Goal: Transaction & Acquisition: Purchase product/service

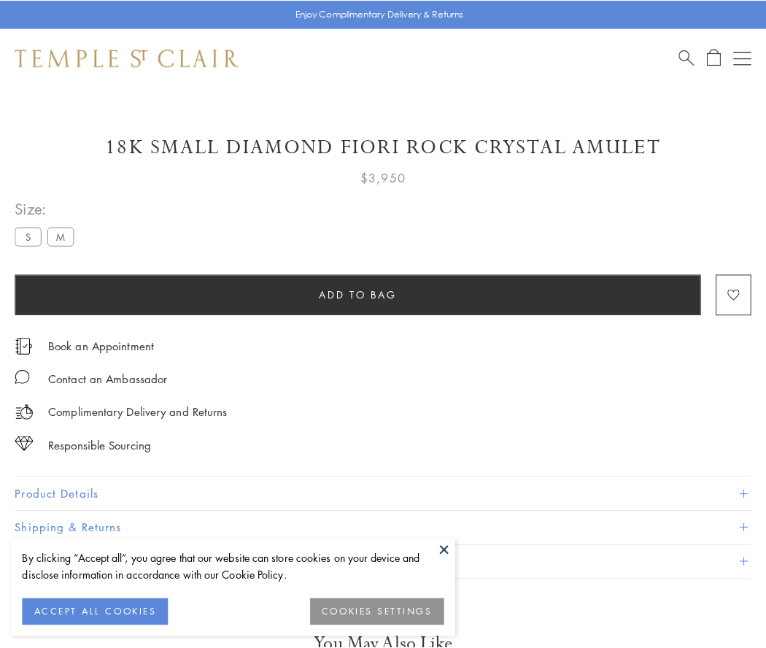
scroll to position [40, 0]
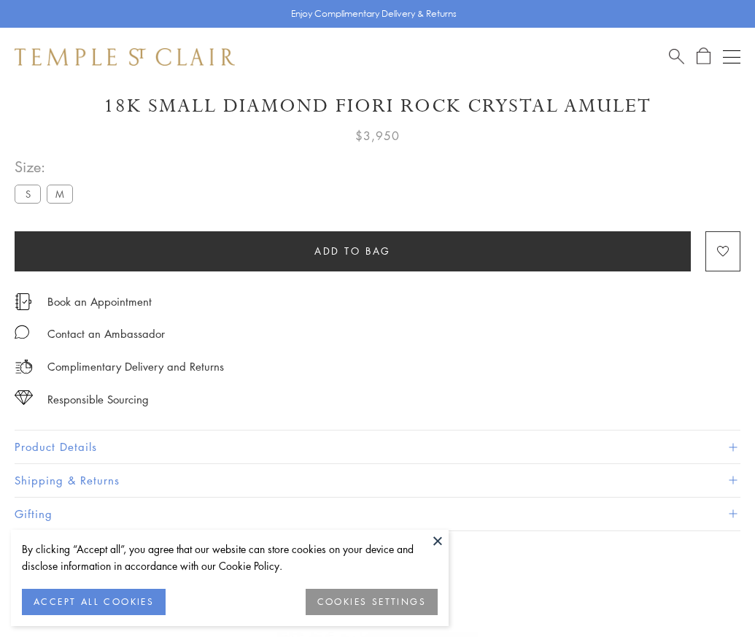
click at [353, 250] on span "Add to bag" at bounding box center [353, 251] width 77 height 16
